Goal: Find specific page/section: Find specific page/section

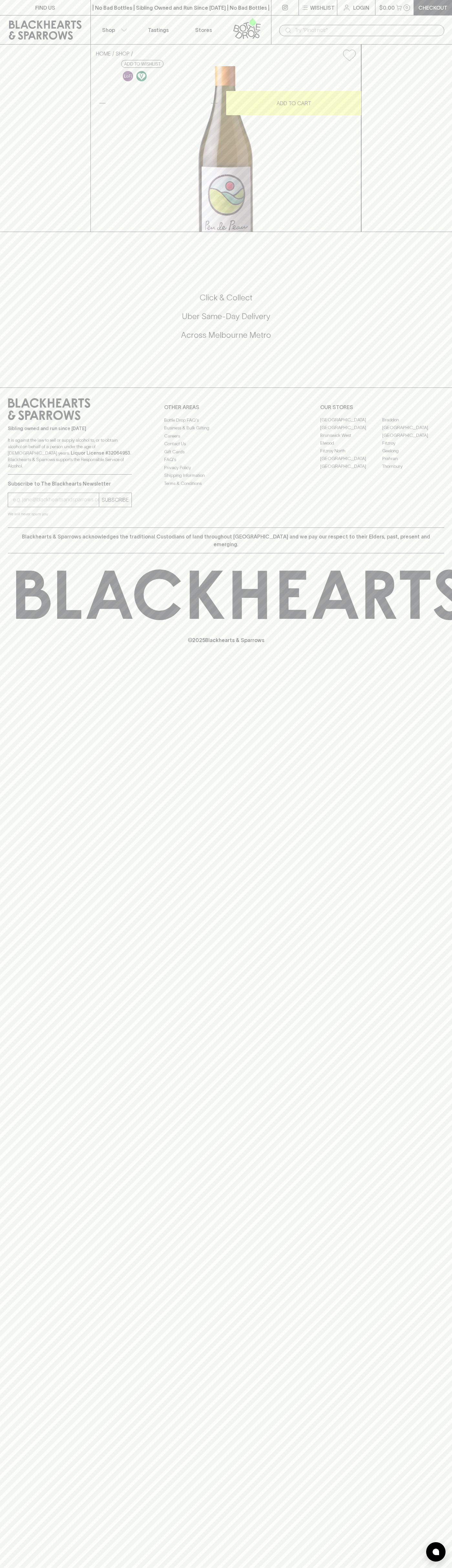
click at [429, 77] on div "HOME SHOP Les Fruits Peu de Peau Sauvignon Blanc 2024 $37.00 Add to wishlist 10…" at bounding box center [226, 138] width 452 height 187
click at [172, 1567] on html "FIND US | No Bad Bottles | Sibling Owned and Run Since 2006 | No Bad Bottles | …" at bounding box center [226, 784] width 452 height 1568
click at [29, 944] on div "FIND US | No Bad Bottles | Sibling Owned and Run Since 2006 | No Bad Bottles | …" at bounding box center [226, 784] width 452 height 1568
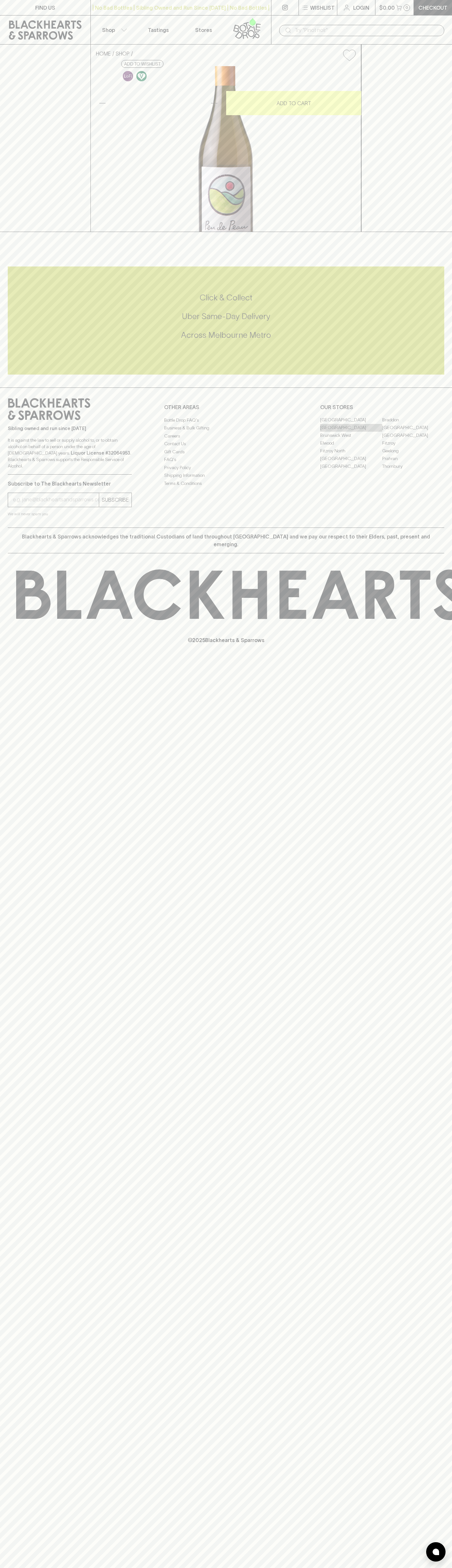
click at [351, 432] on link "[GEOGRAPHIC_DATA]" at bounding box center [351, 427] width 62 height 8
